Goal: Leave review/rating: Share an evaluation or opinion about a product, service, or content

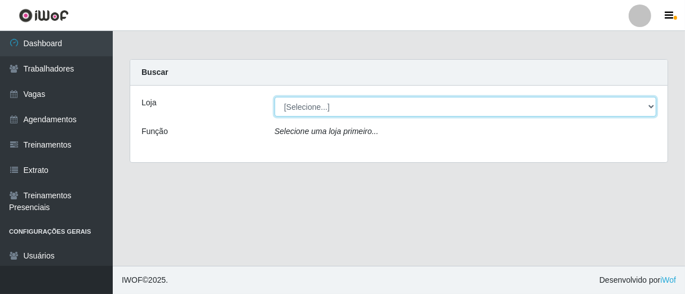
click at [649, 110] on select "[Selecione...] Superbox [GEOGRAPHIC_DATA] - Bessa" at bounding box center [464, 107] width 381 height 20
select select "206"
click at [274, 97] on select "[Selecione...] Superbox [GEOGRAPHIC_DATA] - Bessa" at bounding box center [464, 107] width 381 height 20
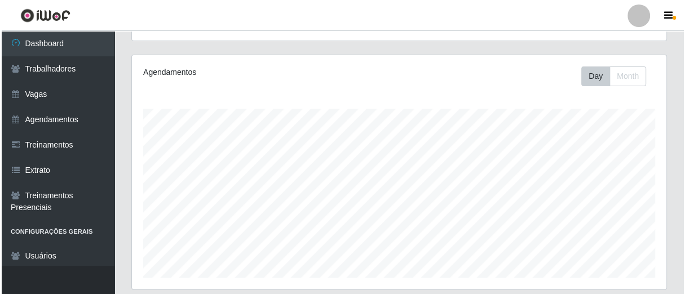
scroll to position [375, 0]
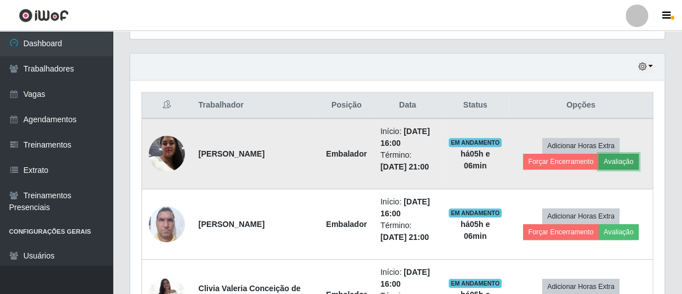
click at [617, 159] on button "Avaliação" at bounding box center [618, 162] width 40 height 16
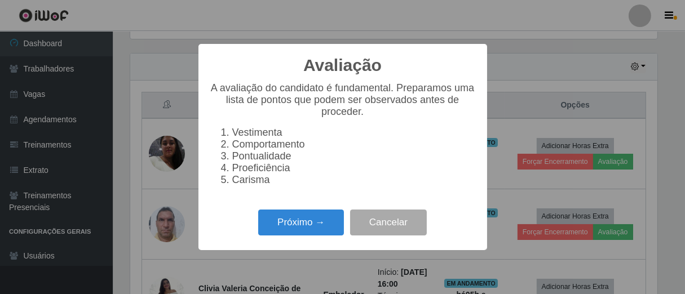
scroll to position [233, 527]
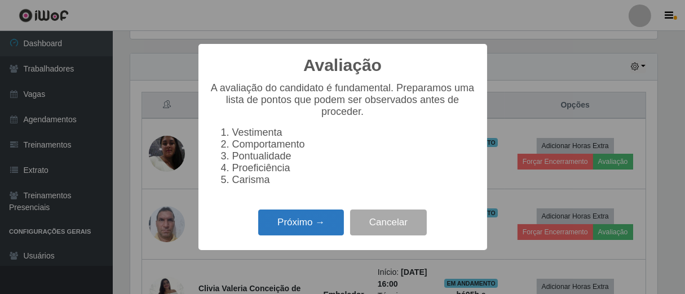
click at [301, 220] on button "Próximo →" at bounding box center [301, 223] width 86 height 26
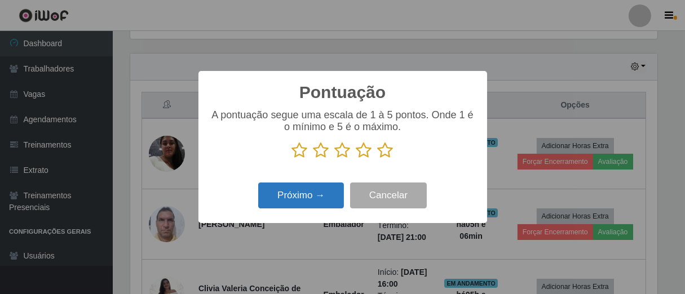
scroll to position [563148, 562855]
click at [367, 149] on icon at bounding box center [364, 150] width 16 height 17
click at [356, 159] on input "radio" at bounding box center [356, 159] width 0 height 0
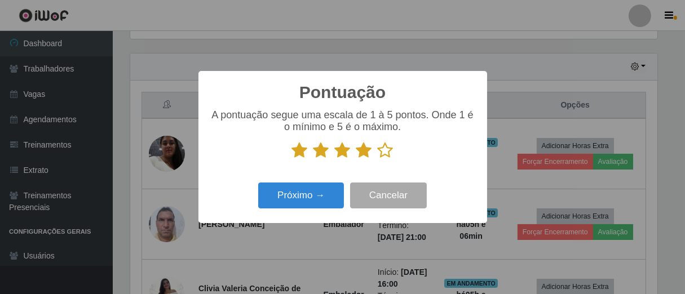
click at [346, 189] on div "Próximo → Cancelar" at bounding box center [343, 195] width 266 height 32
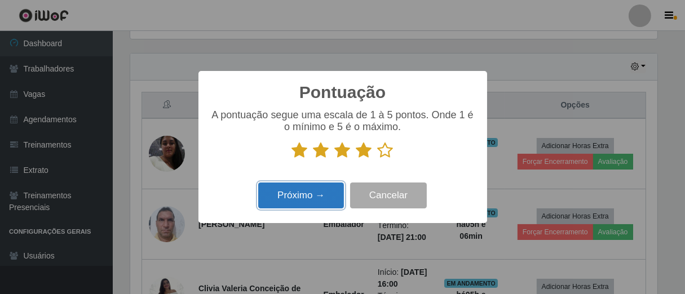
click at [335, 193] on button "Próximo →" at bounding box center [301, 196] width 86 height 26
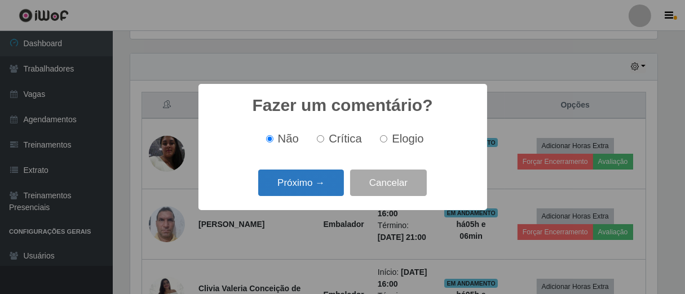
click at [332, 193] on button "Próximo →" at bounding box center [301, 183] width 86 height 26
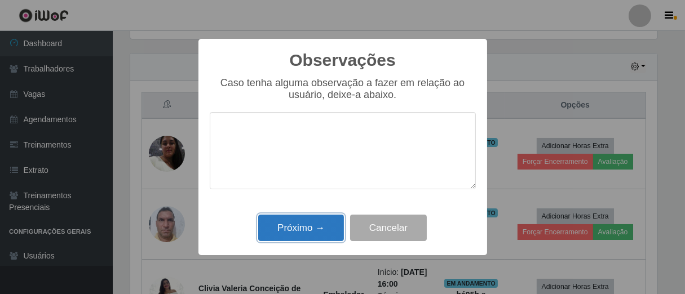
click at [319, 238] on button "Próximo →" at bounding box center [301, 228] width 86 height 26
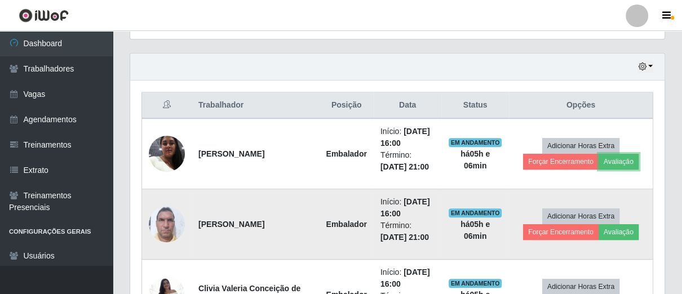
scroll to position [438, 0]
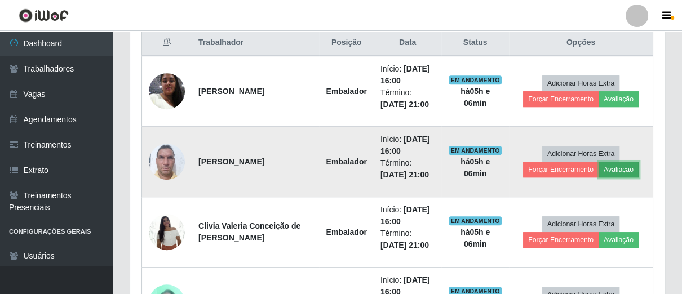
click at [617, 171] on button "Avaliação" at bounding box center [618, 170] width 40 height 16
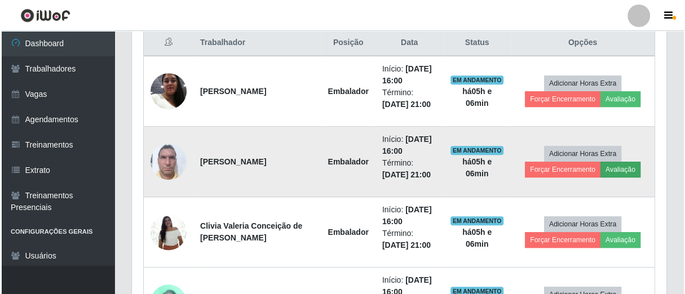
scroll to position [233, 527]
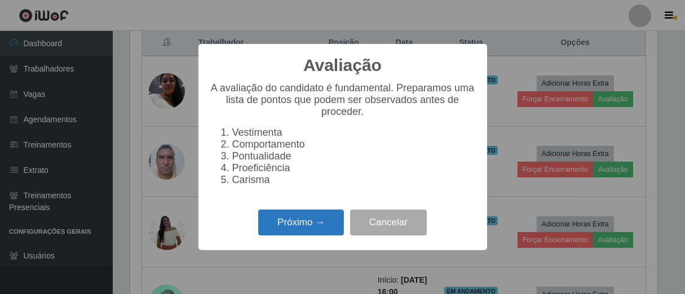
click at [315, 236] on button "Próximo →" at bounding box center [301, 223] width 86 height 26
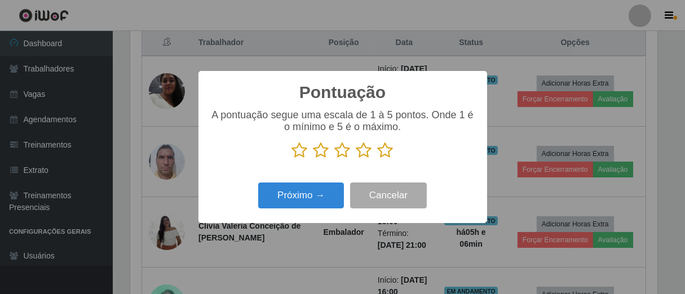
scroll to position [563148, 562855]
click at [383, 154] on icon at bounding box center [385, 150] width 16 height 17
click at [377, 159] on input "radio" at bounding box center [377, 159] width 0 height 0
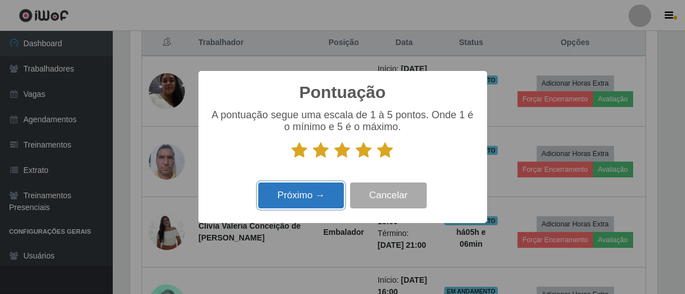
click at [312, 195] on button "Próximo →" at bounding box center [301, 196] width 86 height 26
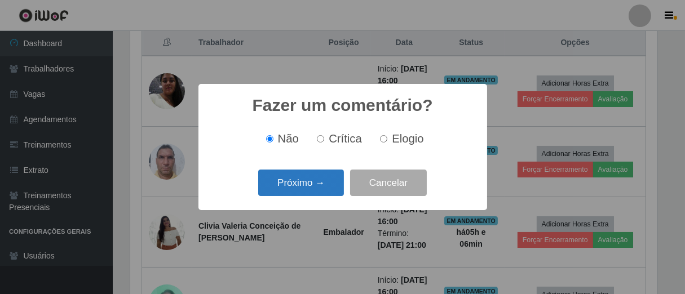
click at [313, 186] on button "Próximo →" at bounding box center [301, 183] width 86 height 26
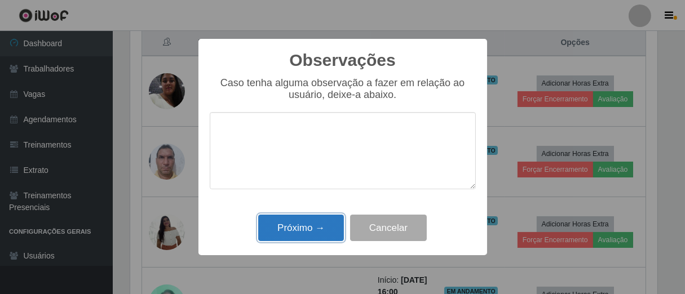
click at [315, 232] on button "Próximo →" at bounding box center [301, 228] width 86 height 26
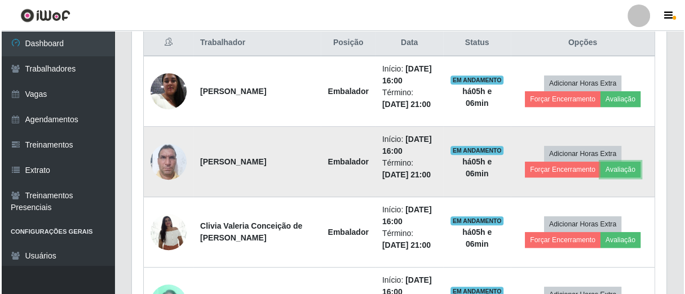
scroll to position [233, 534]
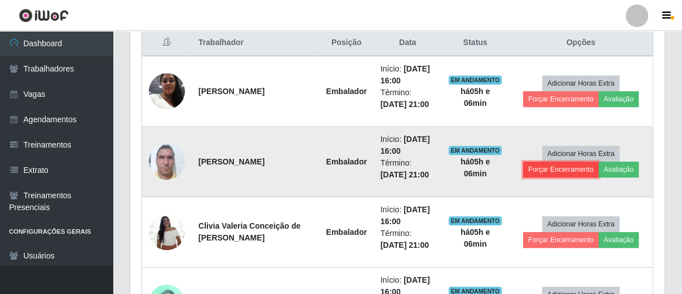
click at [536, 168] on button "Forçar Encerramento" at bounding box center [560, 170] width 75 height 16
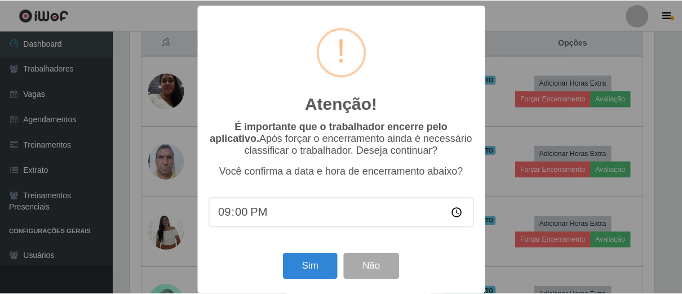
scroll to position [233, 527]
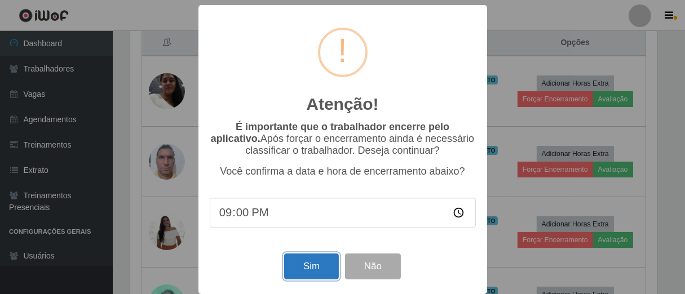
click at [319, 272] on button "Sim" at bounding box center [311, 267] width 55 height 26
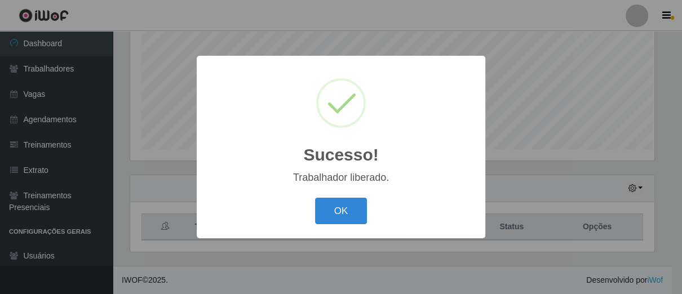
scroll to position [252, 0]
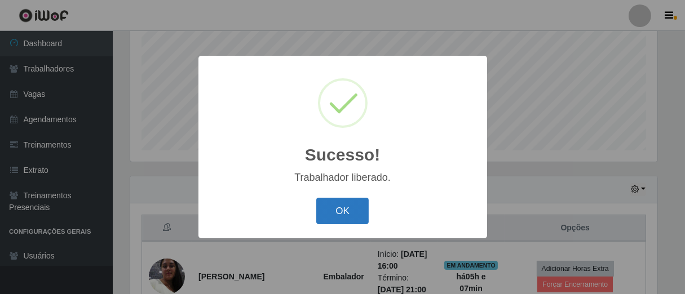
drag, startPoint x: 348, startPoint y: 215, endPoint x: 355, endPoint y: 213, distance: 7.5
click at [355, 213] on button "OK" at bounding box center [342, 211] width 52 height 26
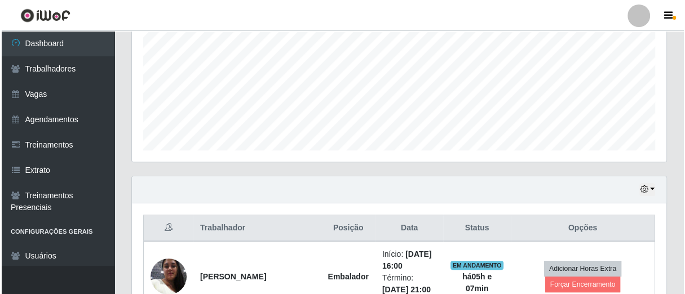
scroll to position [378, 0]
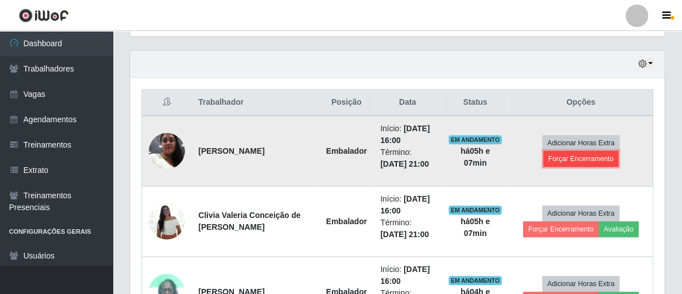
click at [555, 159] on button "Forçar Encerramento" at bounding box center [580, 159] width 75 height 16
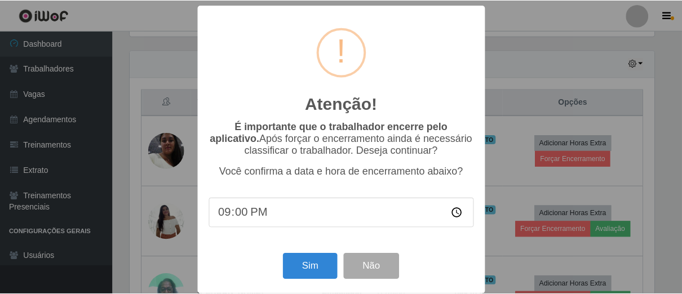
scroll to position [13, 0]
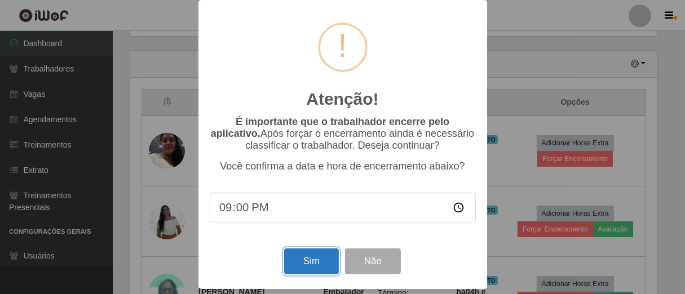
click at [318, 256] on button "Sim" at bounding box center [311, 261] width 55 height 26
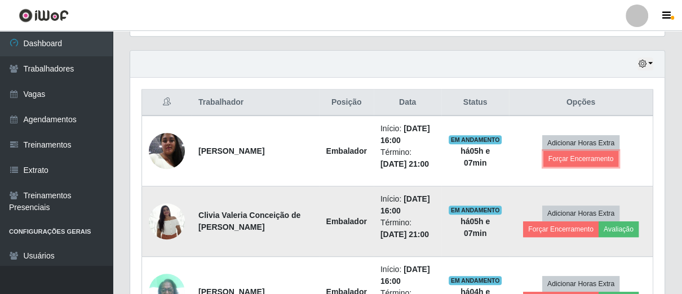
scroll to position [0, 0]
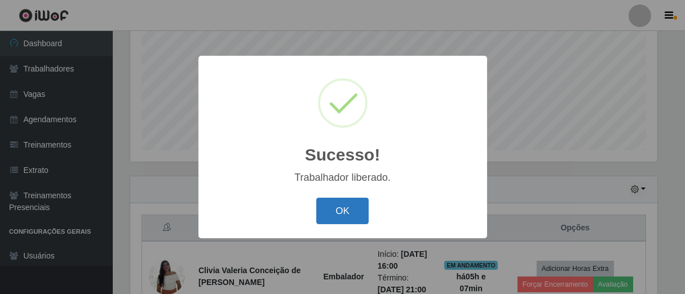
click at [364, 211] on button "OK" at bounding box center [342, 211] width 52 height 26
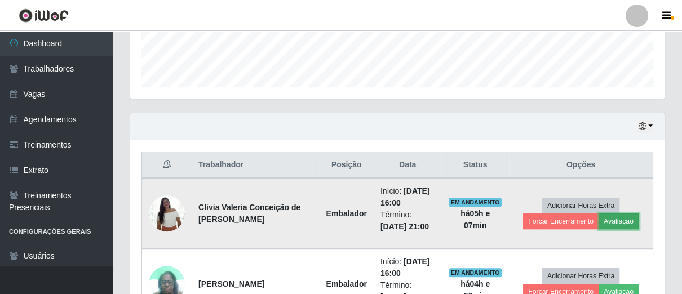
click at [618, 220] on button "Avaliação" at bounding box center [618, 222] width 40 height 16
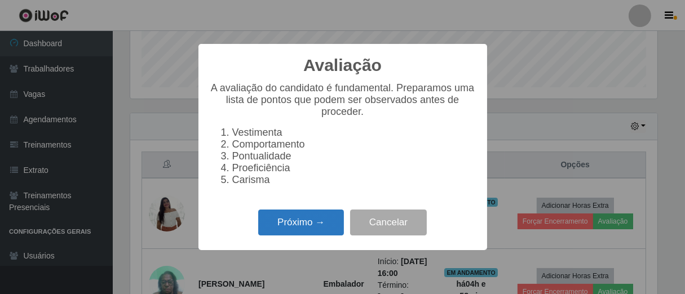
click at [329, 235] on button "Próximo →" at bounding box center [301, 223] width 86 height 26
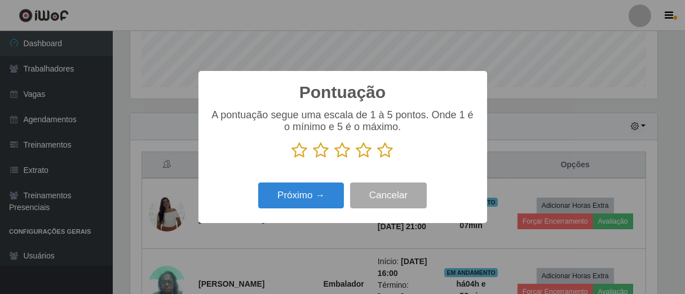
click at [362, 154] on icon at bounding box center [364, 150] width 16 height 17
click at [356, 159] on input "radio" at bounding box center [356, 159] width 0 height 0
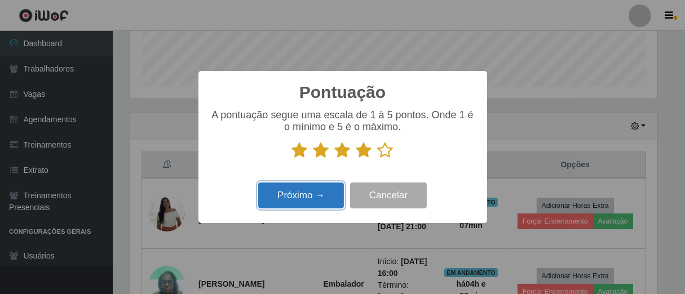
click at [320, 198] on button "Próximo →" at bounding box center [301, 196] width 86 height 26
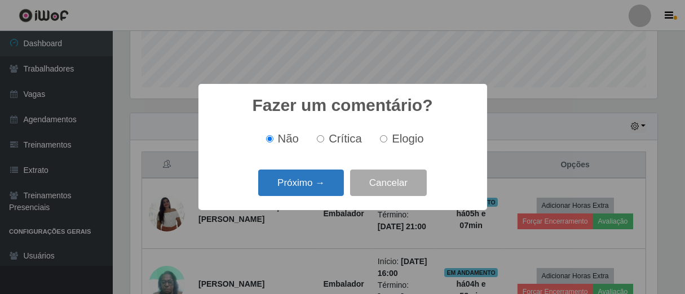
click at [327, 192] on button "Próximo →" at bounding box center [301, 183] width 86 height 26
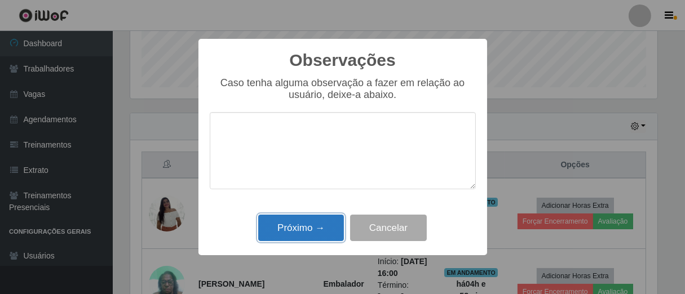
click at [315, 225] on button "Próximo →" at bounding box center [301, 228] width 86 height 26
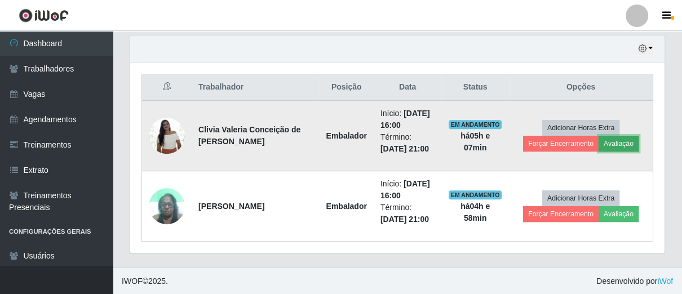
click at [612, 143] on button "Avaliação" at bounding box center [618, 144] width 40 height 16
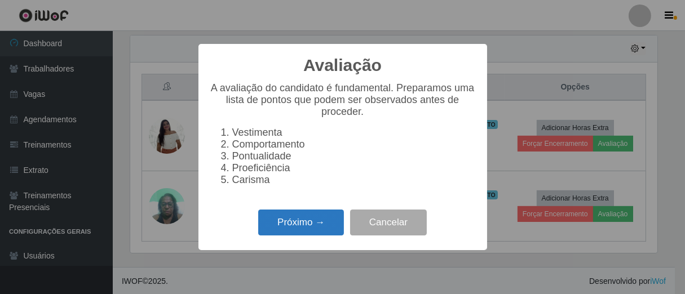
click at [297, 218] on button "Próximo →" at bounding box center [301, 223] width 86 height 26
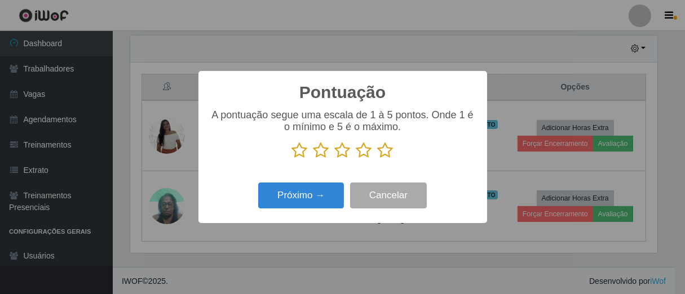
click at [361, 154] on icon at bounding box center [364, 150] width 16 height 17
click at [356, 159] on input "radio" at bounding box center [356, 159] width 0 height 0
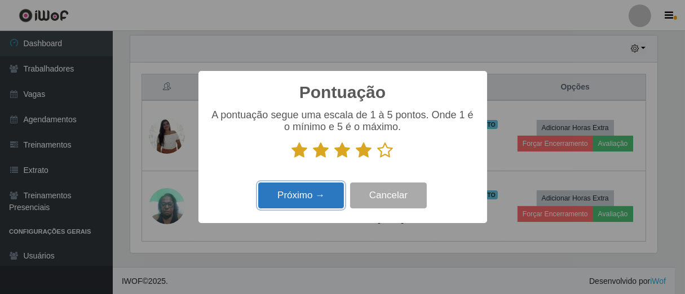
click at [315, 209] on button "Próximo →" at bounding box center [301, 196] width 86 height 26
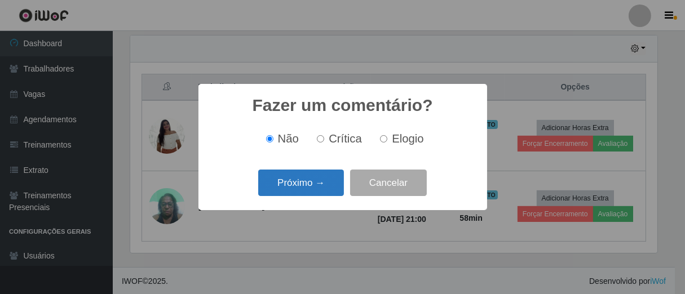
click at [334, 189] on button "Próximo →" at bounding box center [301, 183] width 86 height 26
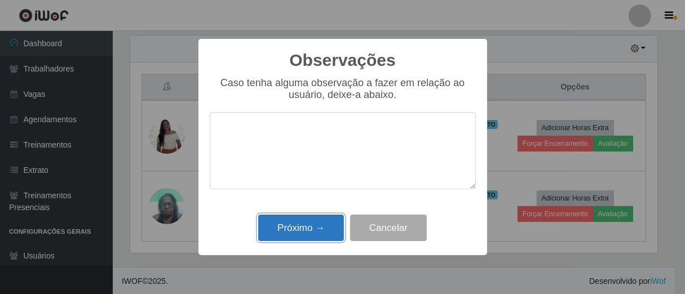
click at [306, 220] on button "Próximo →" at bounding box center [301, 228] width 86 height 26
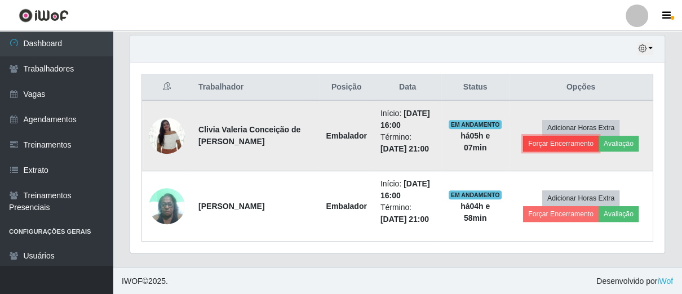
click at [543, 149] on button "Forçar Encerramento" at bounding box center [560, 144] width 75 height 16
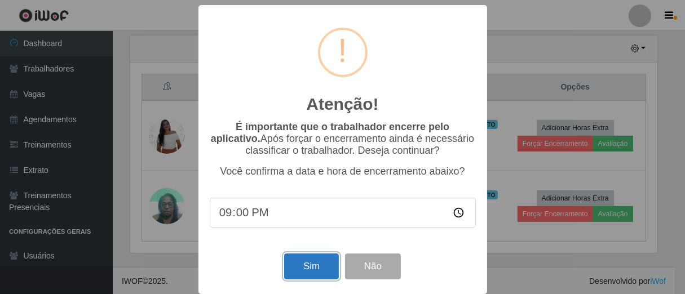
click at [305, 269] on button "Sim" at bounding box center [311, 267] width 55 height 26
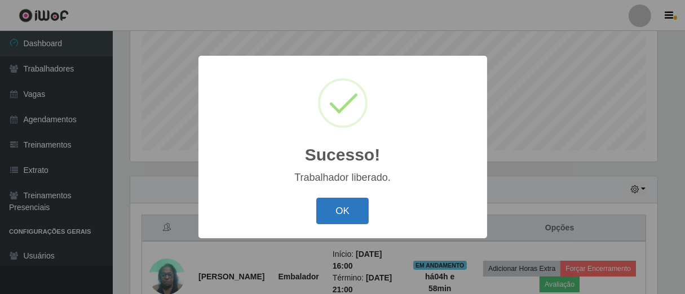
click at [352, 214] on button "OK" at bounding box center [342, 211] width 52 height 26
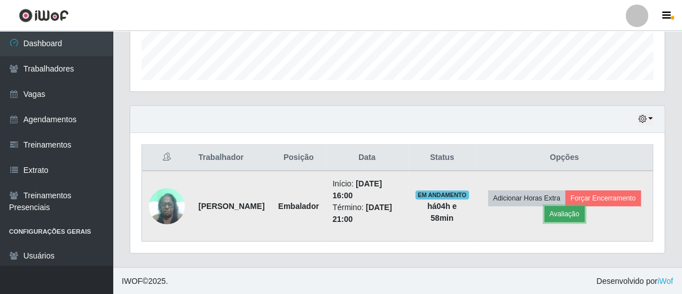
click at [584, 216] on button "Avaliação" at bounding box center [564, 214] width 40 height 16
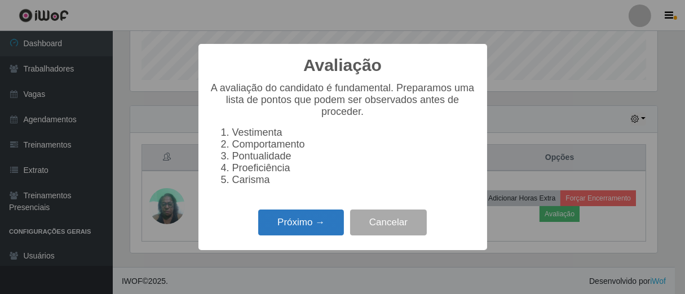
click at [275, 236] on button "Próximo →" at bounding box center [301, 223] width 86 height 26
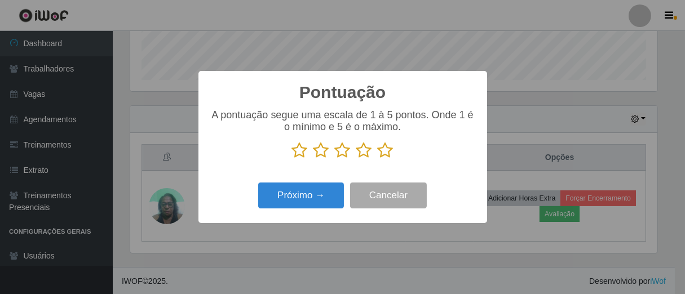
click at [316, 154] on icon at bounding box center [321, 150] width 16 height 17
click at [313, 159] on input "radio" at bounding box center [313, 159] width 0 height 0
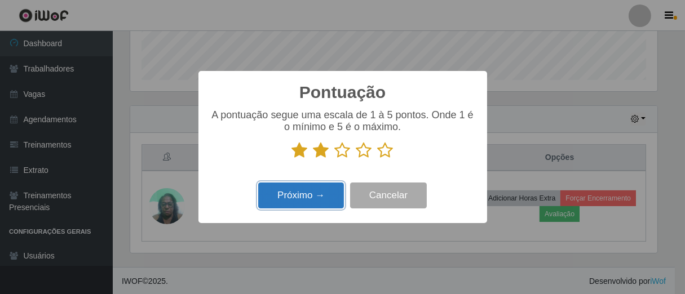
click at [308, 194] on button "Próximo →" at bounding box center [301, 196] width 86 height 26
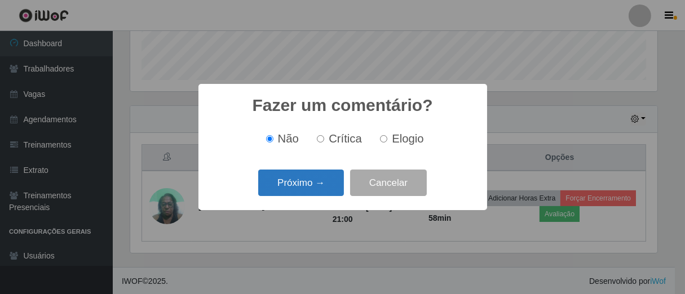
click at [312, 189] on button "Próximo →" at bounding box center [301, 183] width 86 height 26
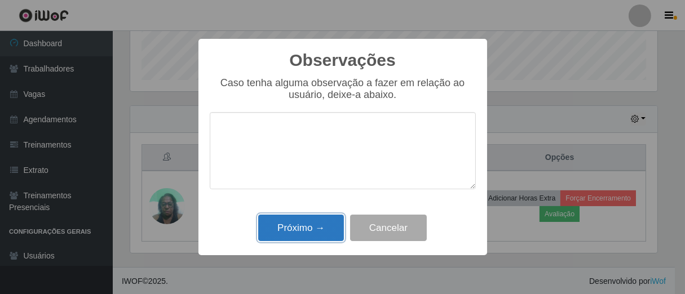
click at [292, 232] on button "Próximo →" at bounding box center [301, 228] width 86 height 26
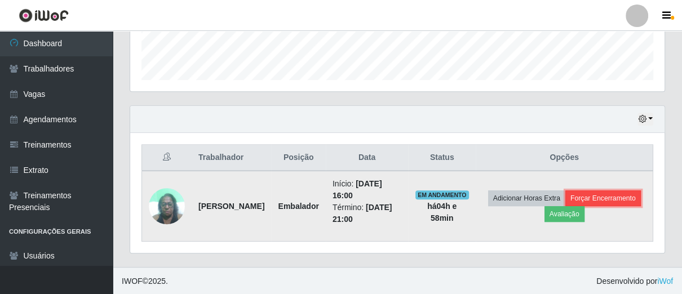
click at [565, 206] on button "Forçar Encerramento" at bounding box center [602, 198] width 75 height 16
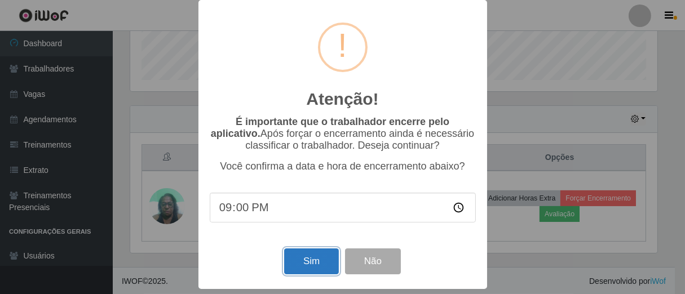
click at [308, 257] on button "Sim" at bounding box center [311, 261] width 55 height 26
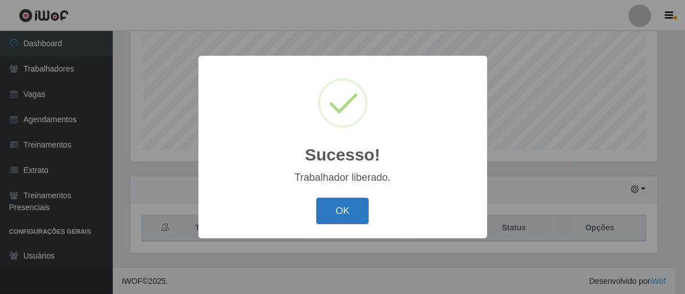
click at [343, 199] on button "OK" at bounding box center [342, 211] width 52 height 26
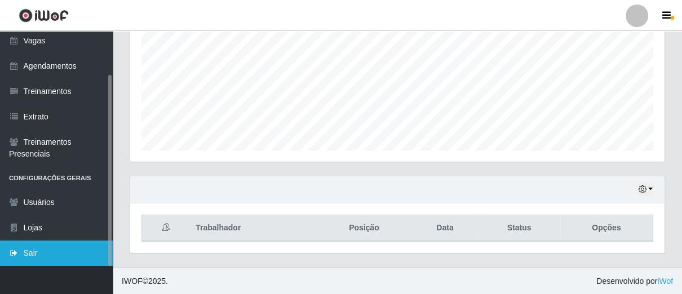
click at [44, 259] on link "Sair" at bounding box center [56, 253] width 113 height 25
